Goal: Transaction & Acquisition: Register for event/course

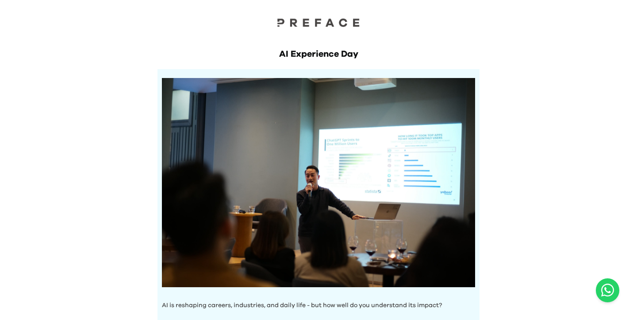
click at [315, 11] on div at bounding box center [318, 15] width 637 height 30
click at [328, 32] on div "AI Experience Day AI is reshaping careers, industries, and daily life - but how…" at bounding box center [319, 253] width 340 height 447
click at [328, 12] on div at bounding box center [318, 15] width 637 height 30
click at [323, 23] on img at bounding box center [318, 22] width 89 height 9
drag, startPoint x: 359, startPoint y: 52, endPoint x: 273, endPoint y: 50, distance: 85.9
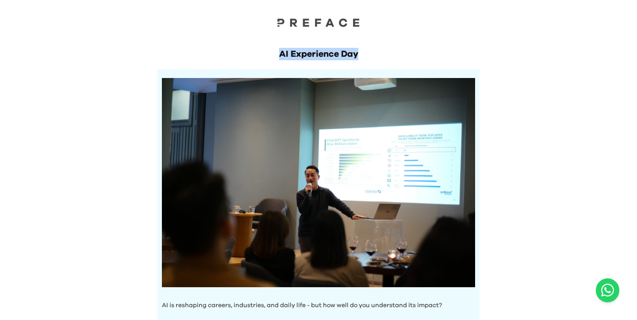
click at [273, 50] on h1 "AI Experience Day" at bounding box center [319, 54] width 322 height 12
copy h1 "AI Experience Day"
